Goal: Information Seeking & Learning: Learn about a topic

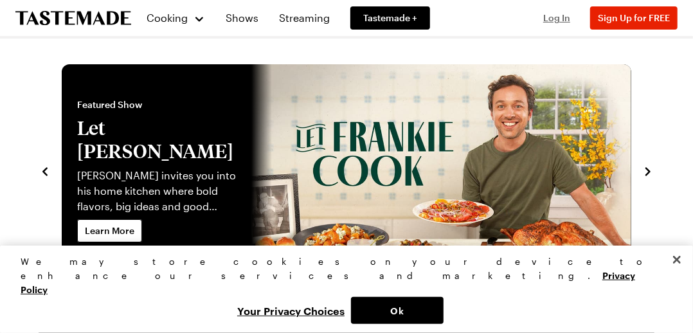
click at [558, 20] on span "Log In" at bounding box center [556, 17] width 27 height 11
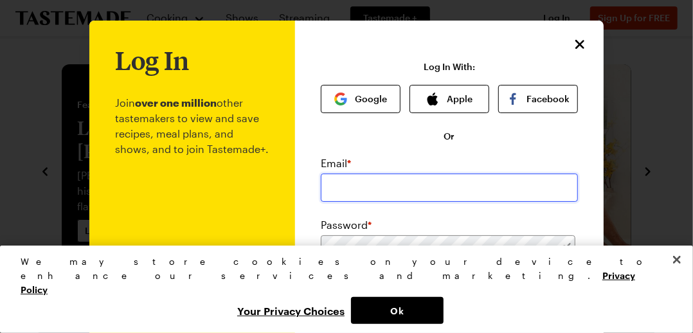
click at [521, 188] on input "email" at bounding box center [449, 188] width 257 height 28
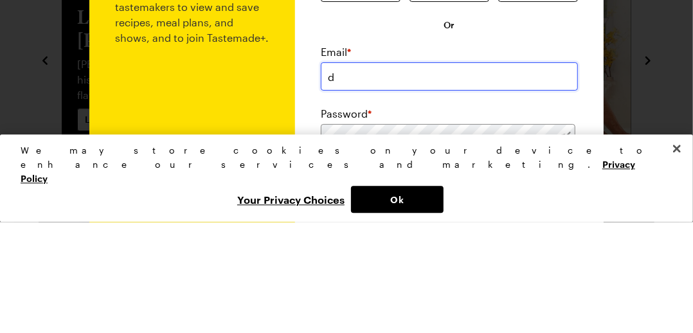
type input "dpsgarageworks@gmail.com"
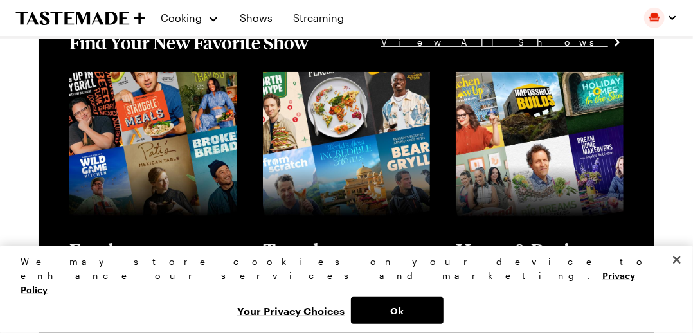
scroll to position [307, 0]
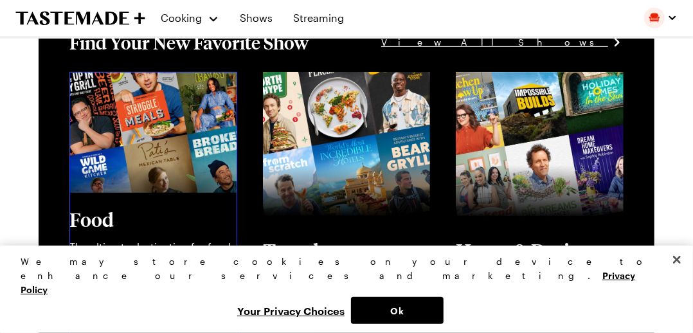
click at [98, 101] on link "View full content for [object Object]" at bounding box center [137, 87] width 136 height 28
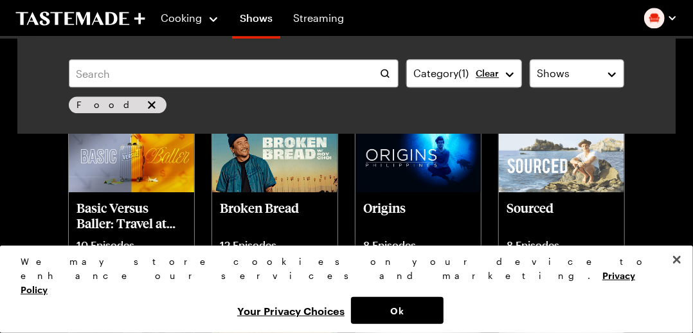
scroll to position [3651, 0]
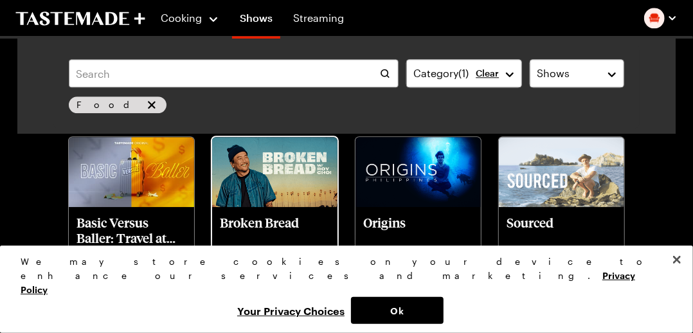
click at [249, 180] on img at bounding box center [274, 172] width 125 height 71
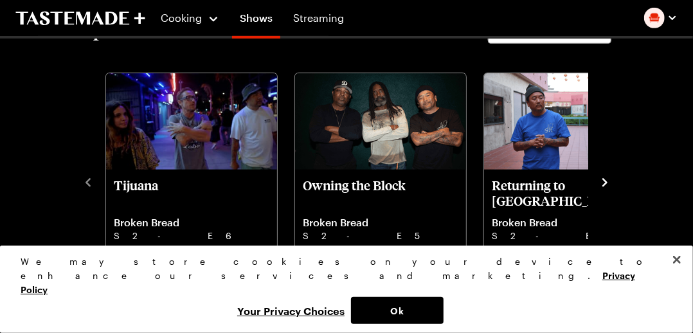
scroll to position [343, 0]
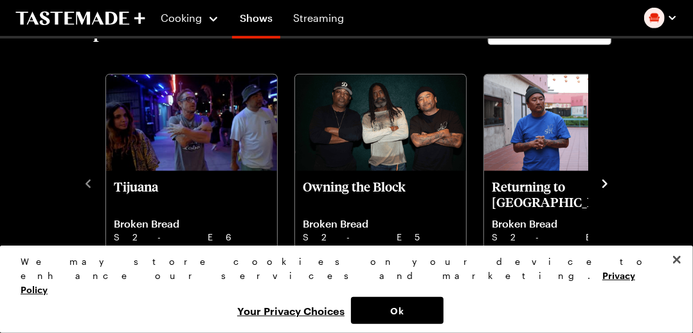
click at [142, 147] on img "Tijuana" at bounding box center [191, 123] width 171 height 96
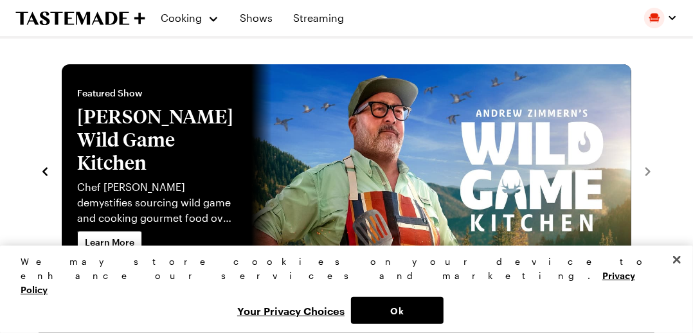
click at [209, 21] on div "Cooking" at bounding box center [190, 17] width 58 height 15
click at [210, 20] on div "Cooking" at bounding box center [190, 17] width 58 height 15
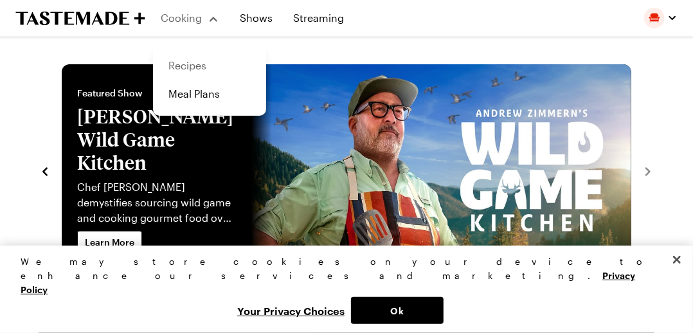
click at [180, 62] on link "Recipes" at bounding box center [210, 65] width 98 height 28
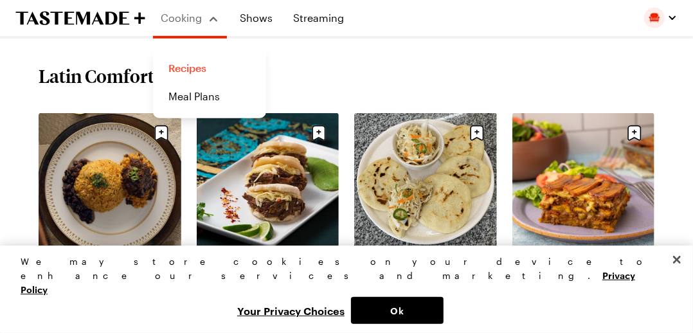
scroll to position [503, 0]
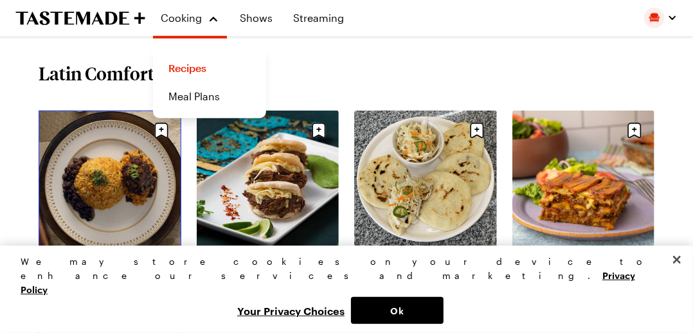
click at [92, 258] on link "Arroz Con Pollo" at bounding box center [110, 264] width 143 height 13
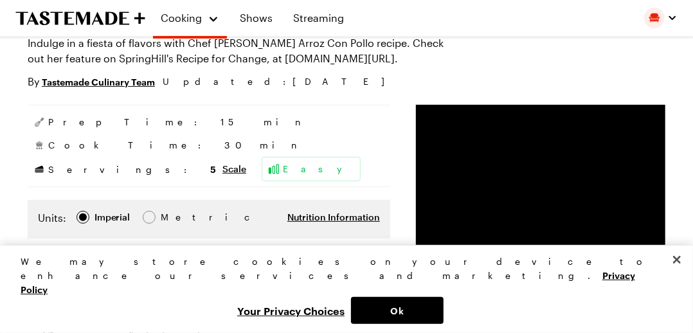
type textarea "x"
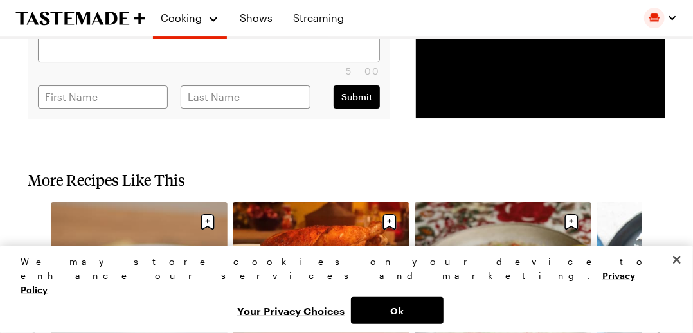
scroll to position [2016, 0]
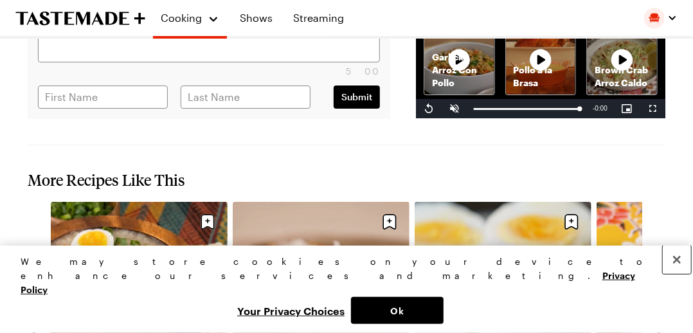
click at [672, 274] on button "Close" at bounding box center [677, 260] width 28 height 28
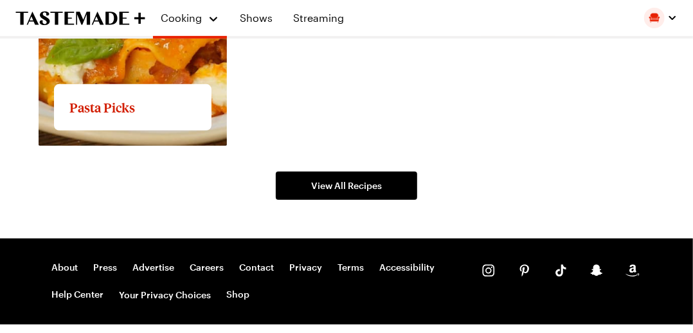
scroll to position [2414, 0]
